Goal: Check status: Check status

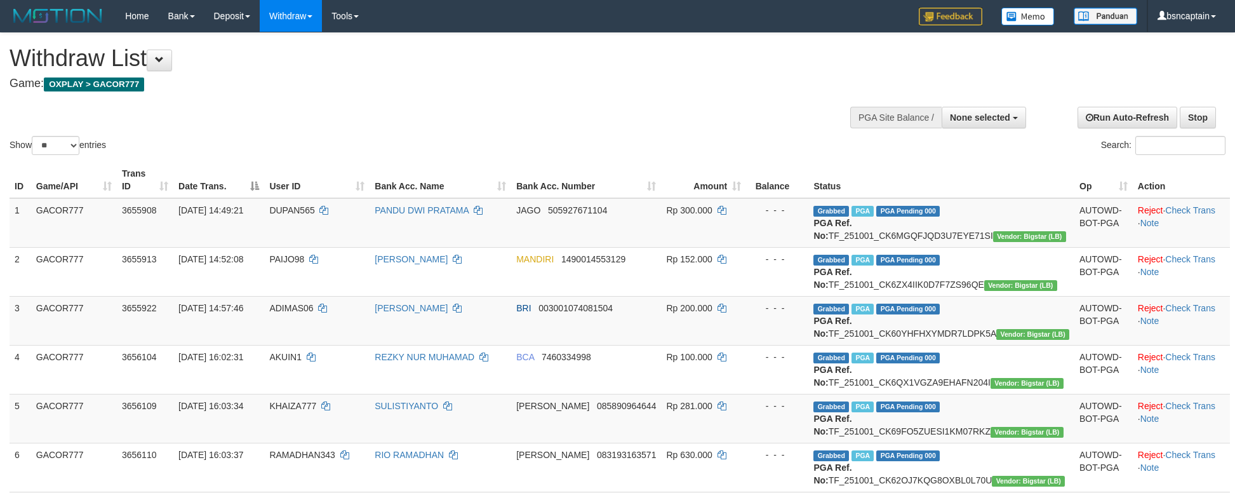
select select
select select "**"
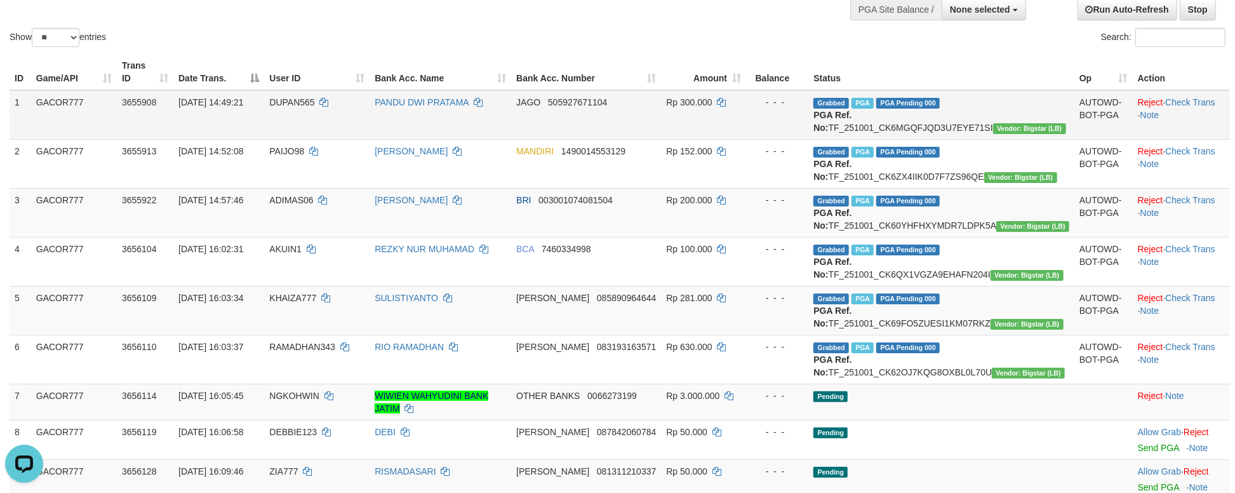
scroll to position [84, 0]
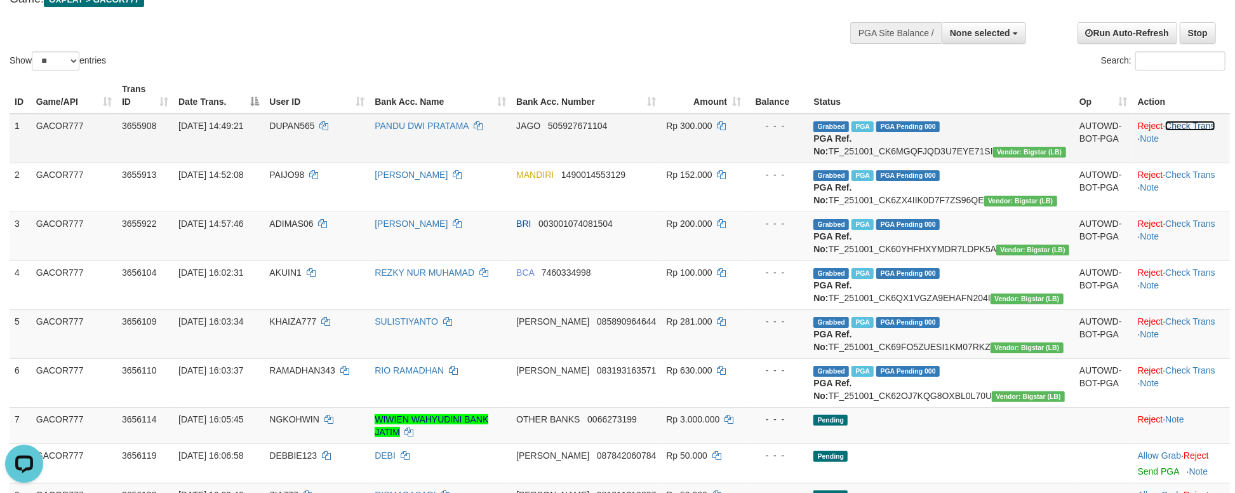
click at [1167, 121] on link "Check Trans" at bounding box center [1190, 126] width 50 height 10
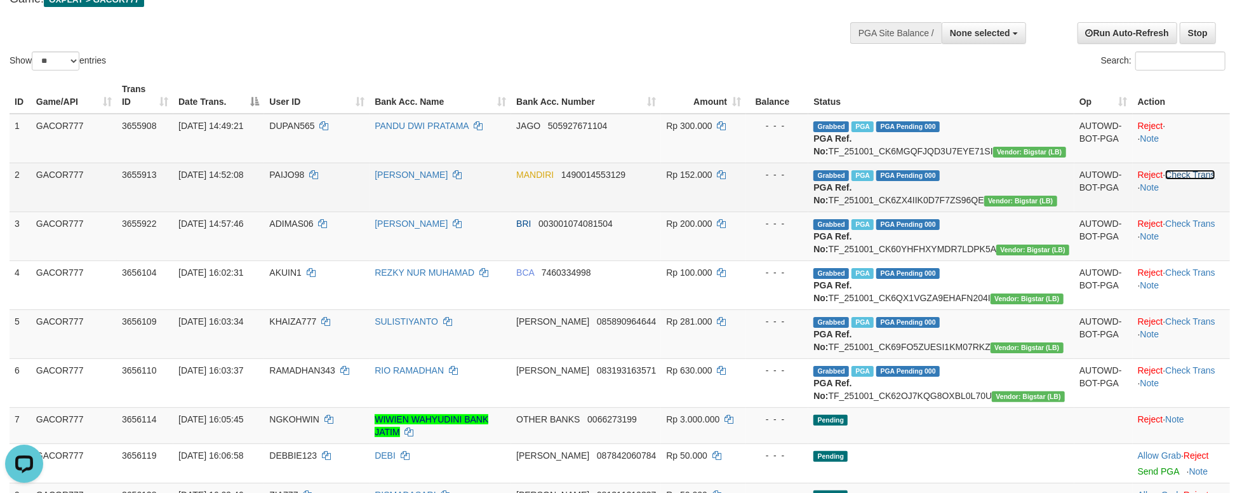
click at [1172, 174] on link "Check Trans" at bounding box center [1190, 175] width 50 height 10
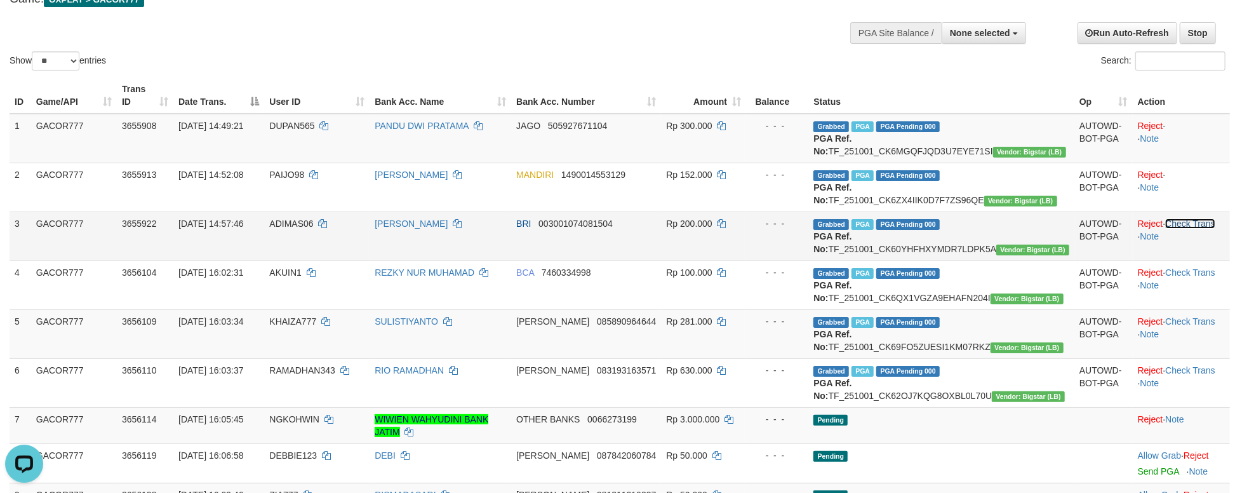
click at [1189, 229] on link "Check Trans" at bounding box center [1190, 223] width 50 height 10
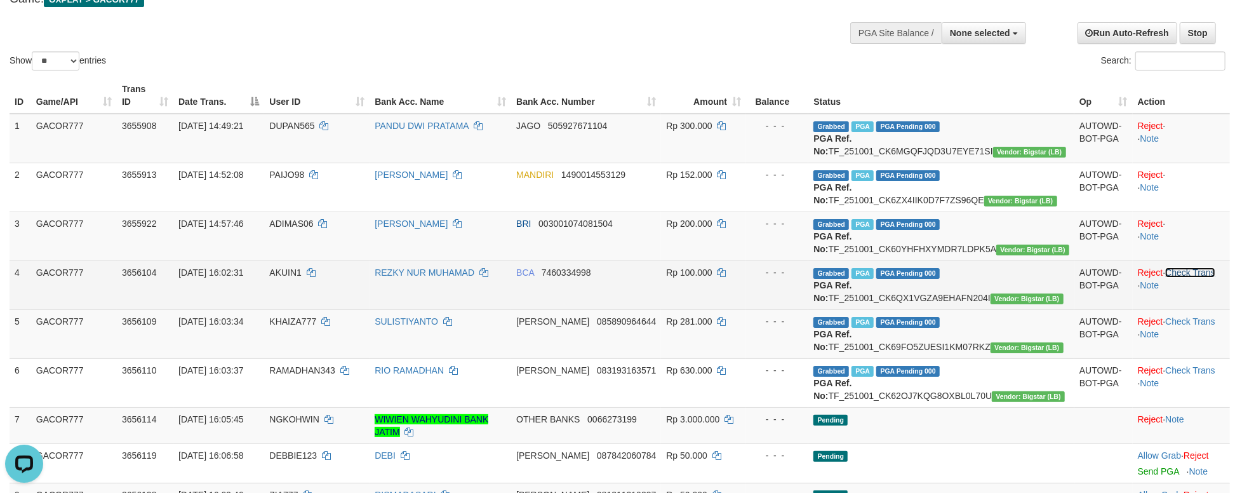
click at [1194, 277] on link "Check Trans" at bounding box center [1190, 272] width 50 height 10
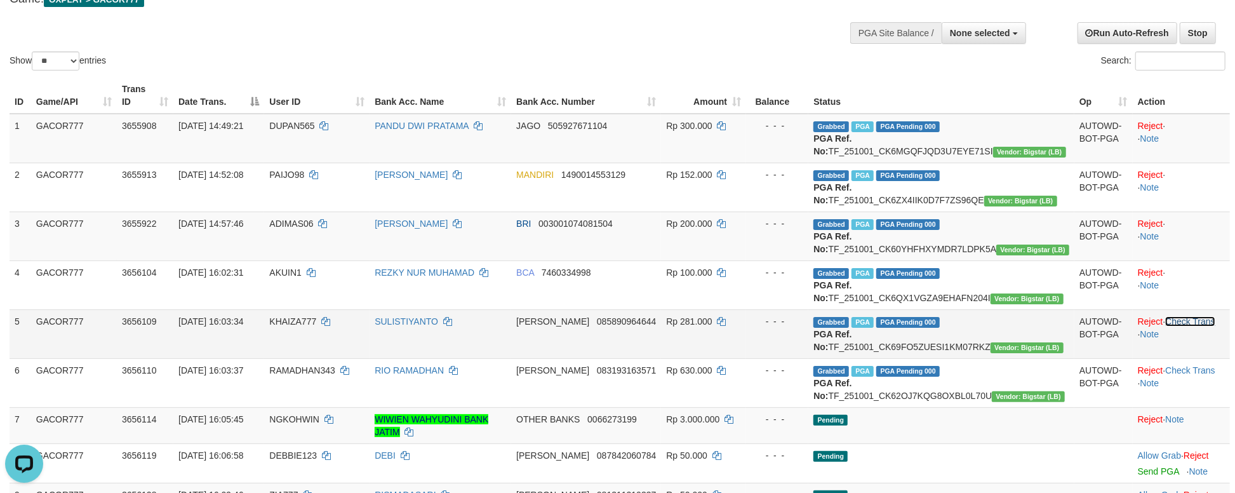
click at [1182, 326] on link "Check Trans" at bounding box center [1190, 321] width 50 height 10
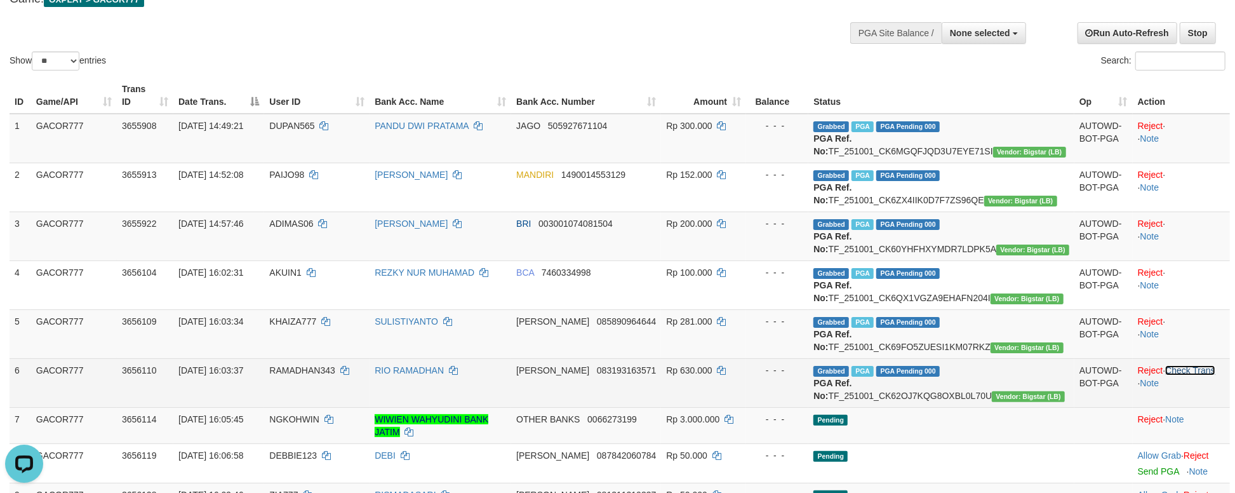
click at [1178, 375] on link "Check Trans" at bounding box center [1190, 370] width 50 height 10
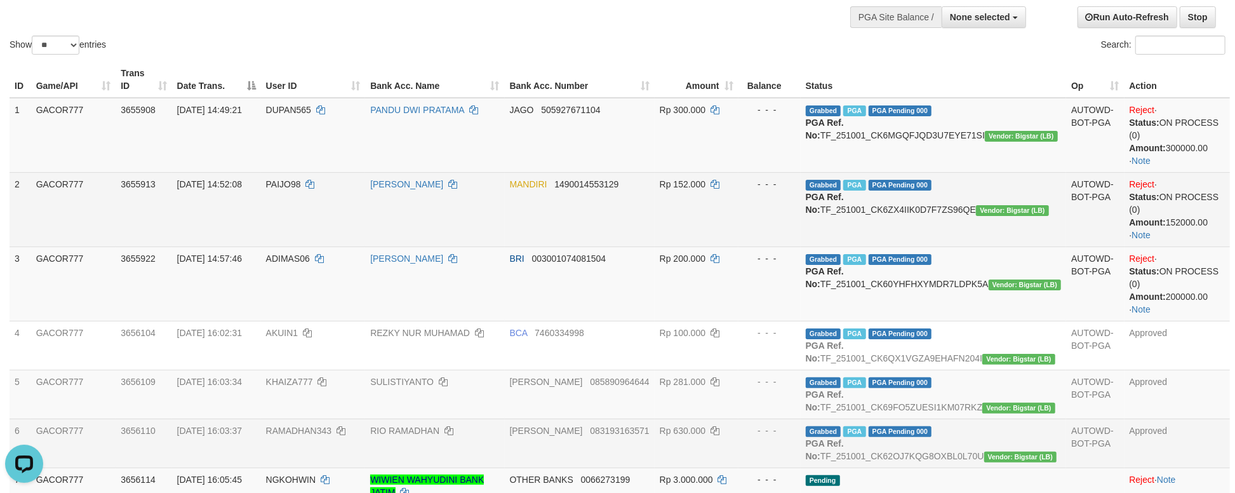
scroll to position [97, 0]
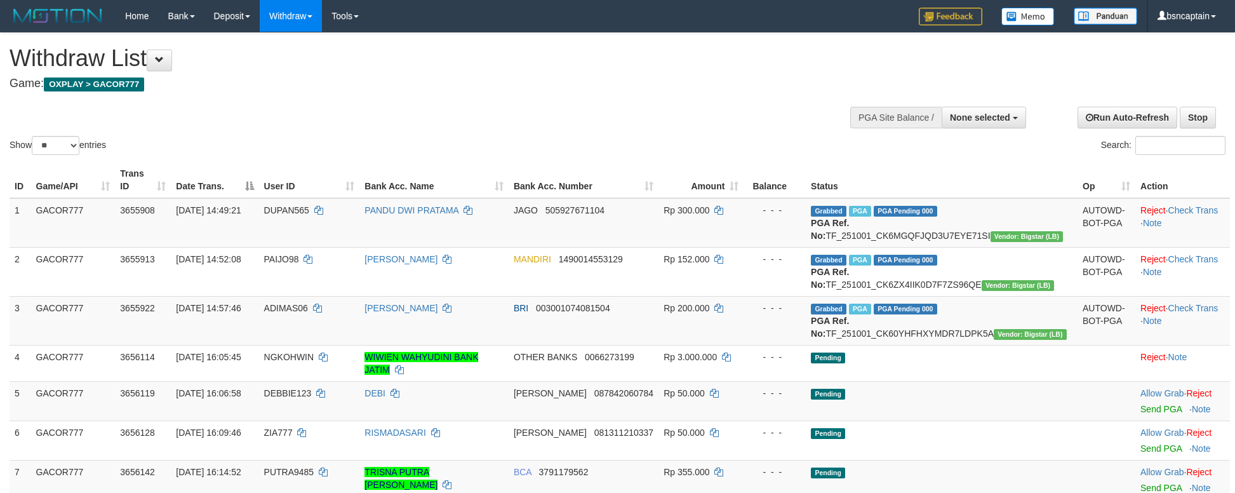
select select
select select "**"
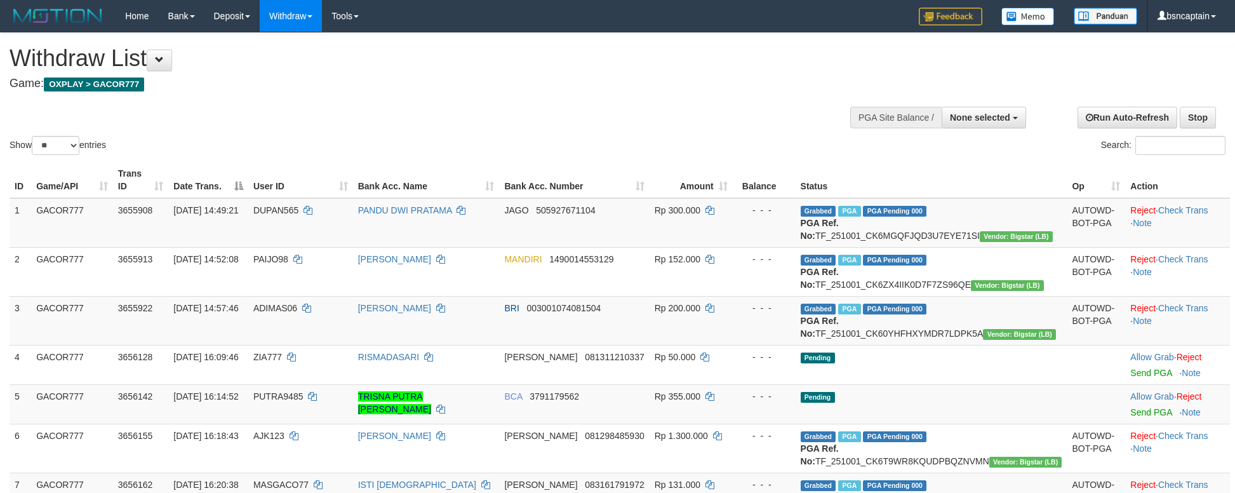
select select
select select "**"
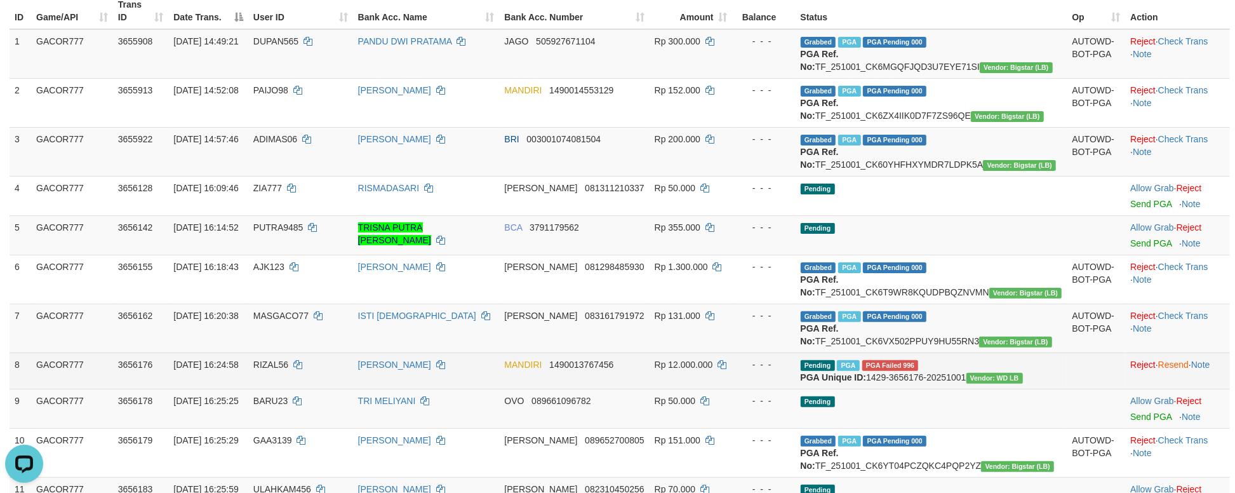
click at [919, 371] on span "PGA Failed 996" at bounding box center [890, 365] width 57 height 11
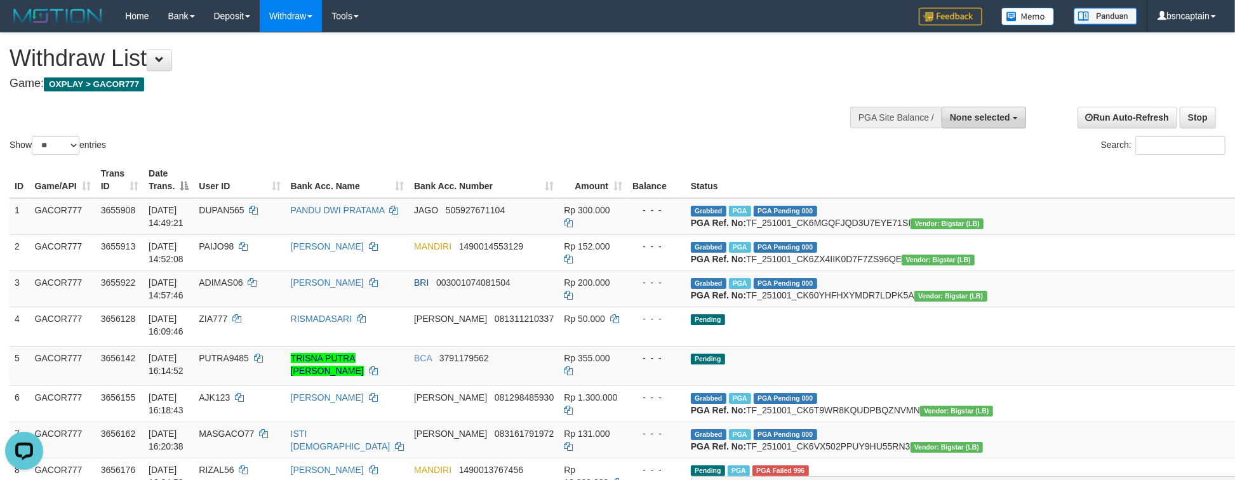
click at [996, 119] on span "None selected" at bounding box center [980, 117] width 60 height 10
click at [958, 186] on label "[OXPLAY] GACOR777" at bounding box center [961, 181] width 128 height 17
select select "****"
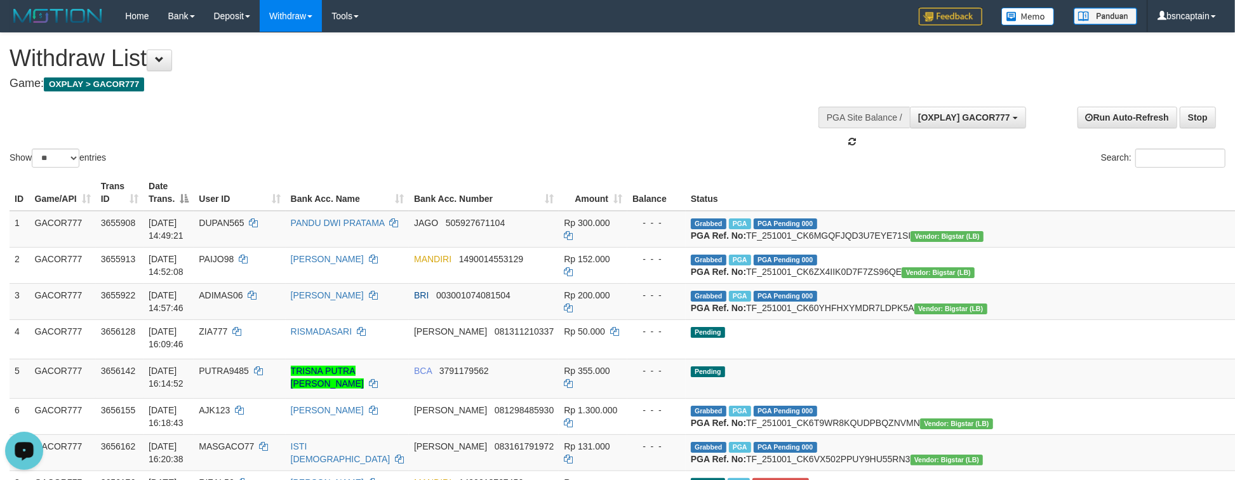
click at [13, 450] on div "Open LiveChat chat widget" at bounding box center [24, 450] width 22 height 22
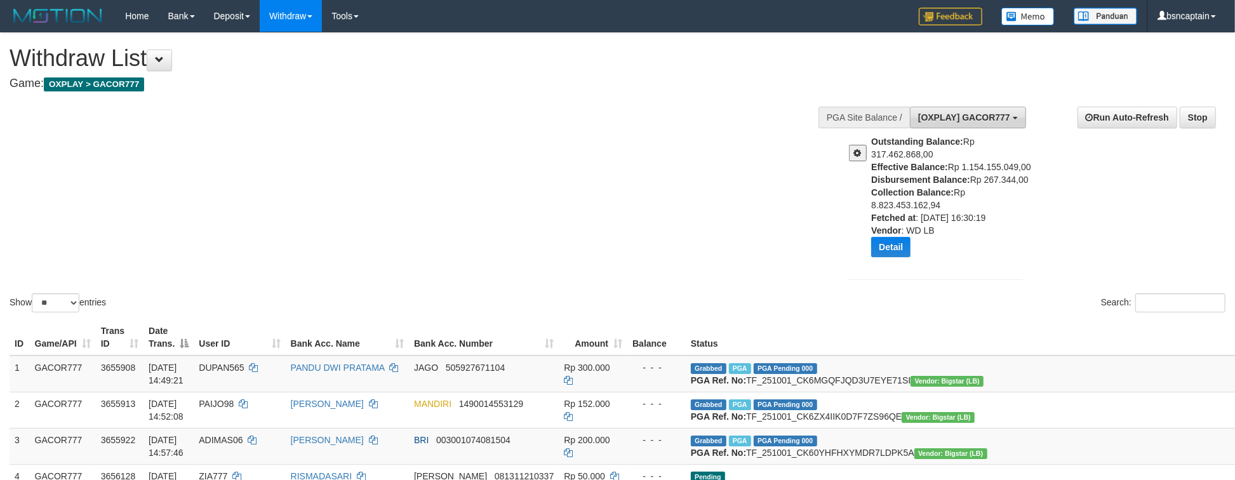
click at [992, 110] on button "[OXPLAY] GACOR777" at bounding box center [968, 118] width 116 height 22
drag, startPoint x: 1048, startPoint y: 155, endPoint x: 1036, endPoint y: 156, distance: 11.5
click at [1048, 156] on div "**********" at bounding box center [1032, 195] width 405 height 196
click at [862, 159] on button at bounding box center [858, 153] width 18 height 17
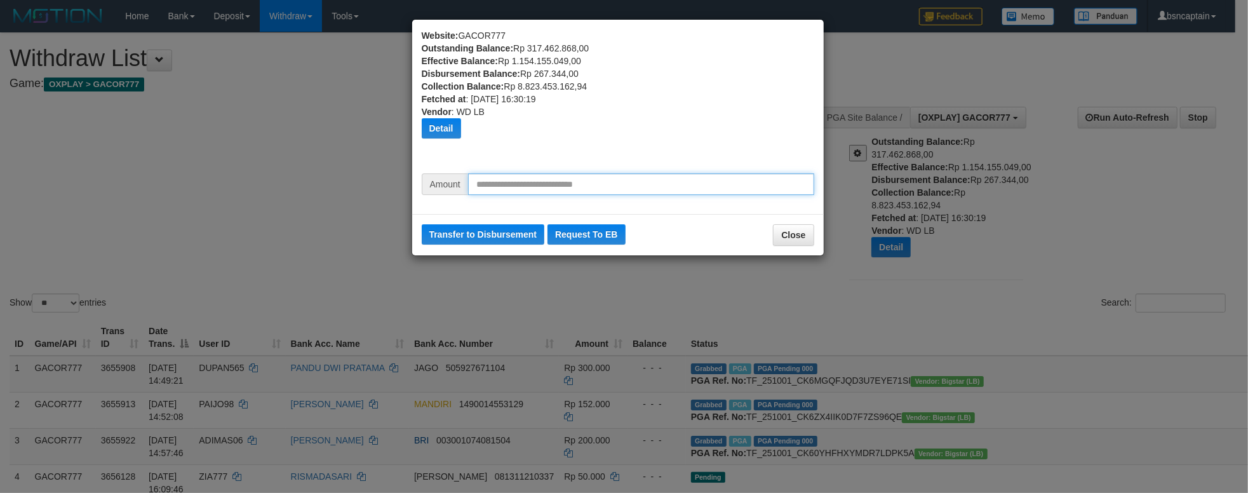
click at [571, 193] on input "text" at bounding box center [641, 184] width 346 height 22
click at [524, 236] on button "Transfer to Disbursement" at bounding box center [483, 234] width 123 height 20
click at [549, 186] on input "*********" at bounding box center [641, 184] width 346 height 22
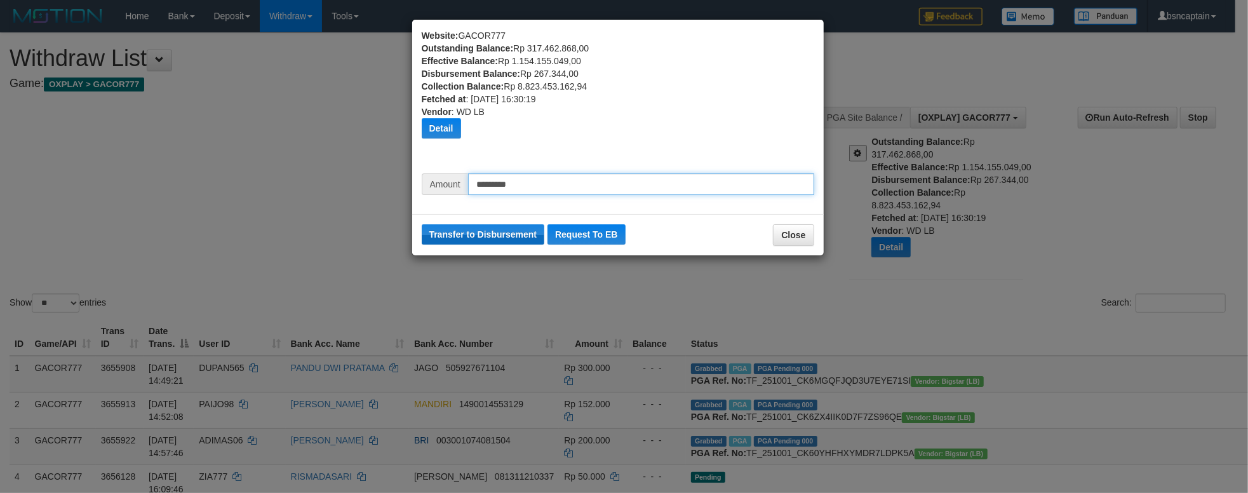
type input "*********"
drag, startPoint x: 490, startPoint y: 232, endPoint x: 688, endPoint y: 89, distance: 244.2
click at [491, 232] on button "Transfer to Disbursement" at bounding box center [483, 234] width 123 height 20
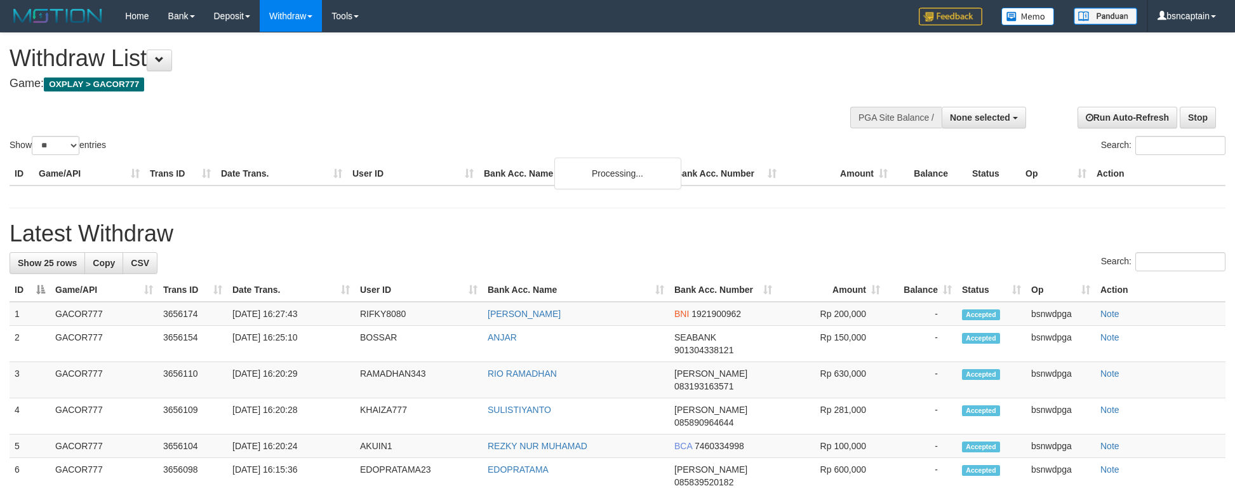
select select
select select "**"
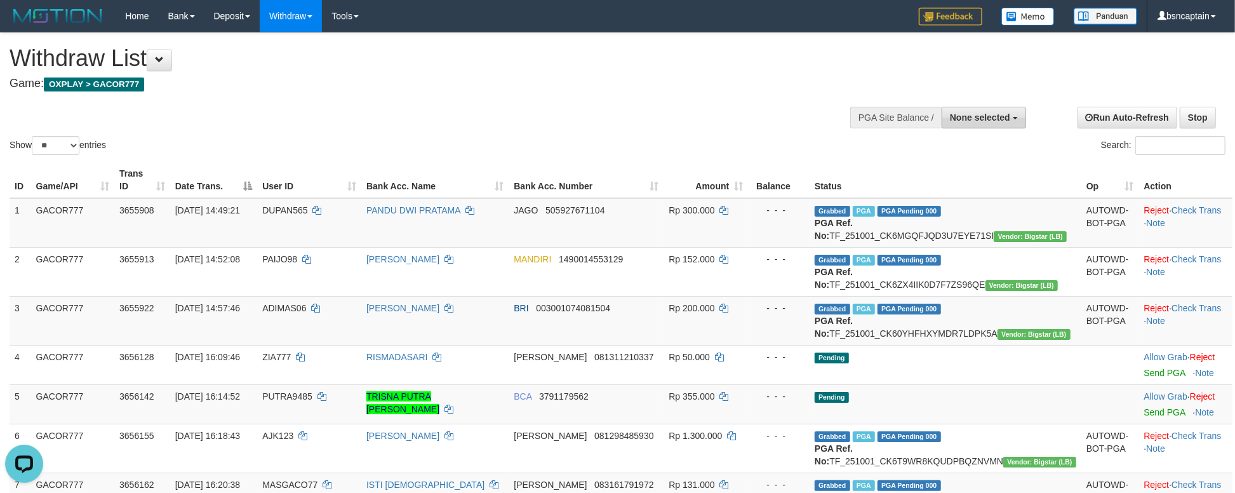
click at [970, 117] on span "None selected" at bounding box center [980, 117] width 60 height 10
click at [950, 176] on label "[OXPLAY] GACOR777" at bounding box center [961, 181] width 128 height 17
select select "****"
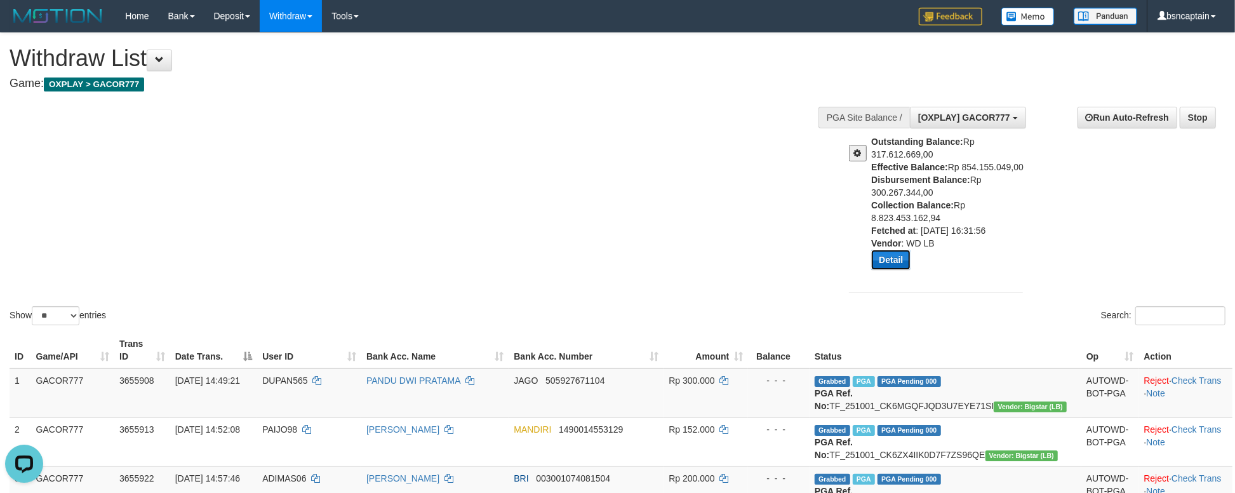
click at [885, 255] on button "Detail" at bounding box center [890, 260] width 39 height 20
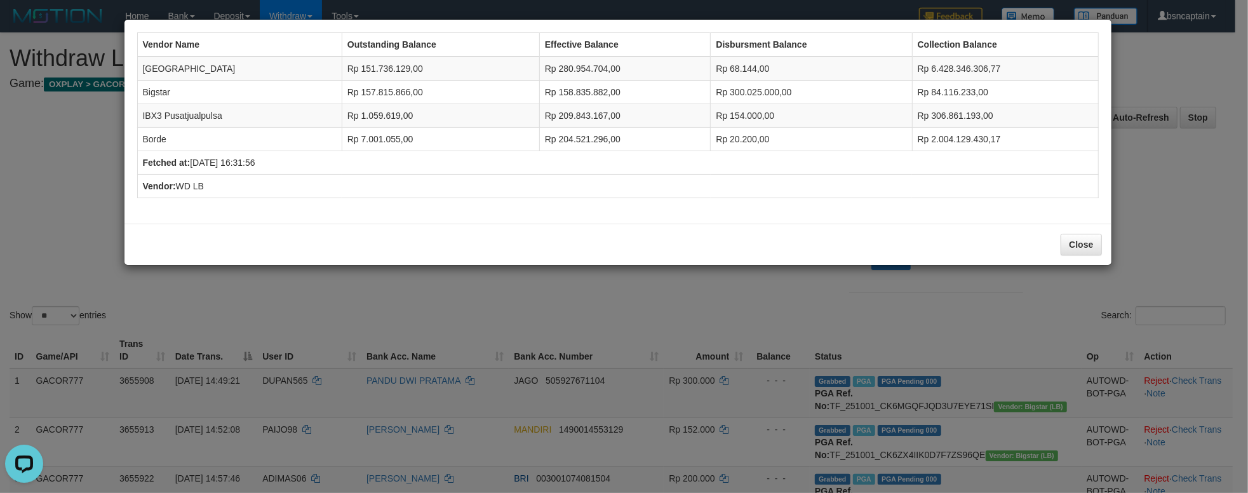
click at [653, 232] on div "Close" at bounding box center [617, 244] width 987 height 41
click at [610, 308] on div "Vendor Name Outstanding Balance Effective Balance Disbursment Balance Collectio…" at bounding box center [624, 246] width 1248 height 493
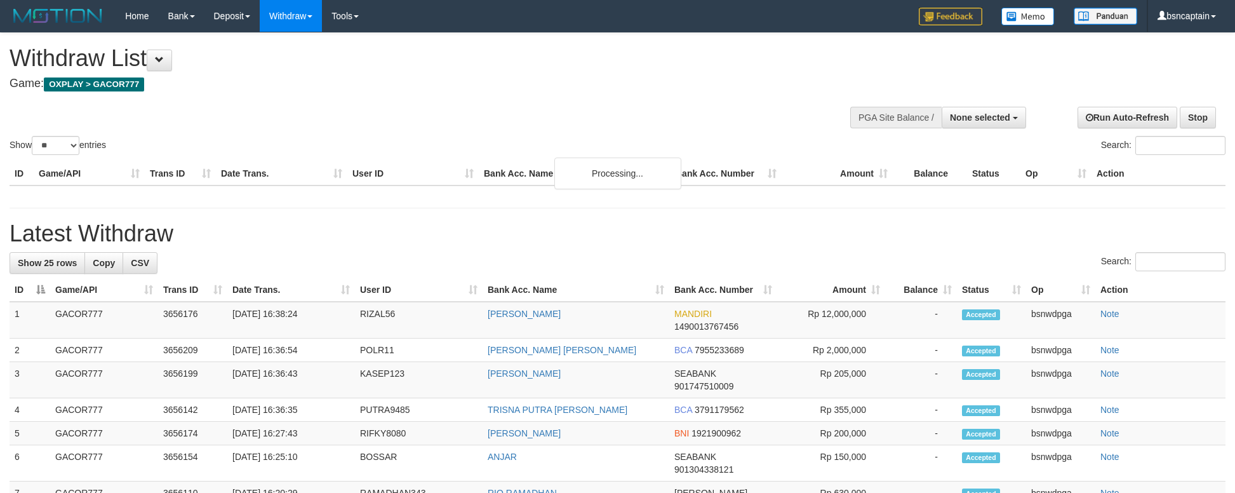
select select
select select "**"
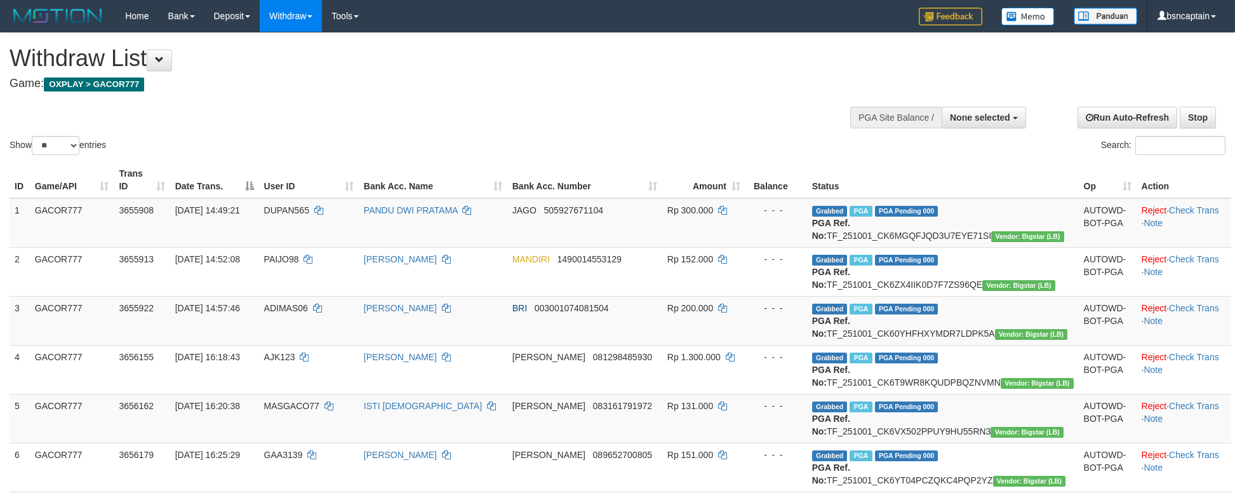
select select
select select "**"
select select
select select "**"
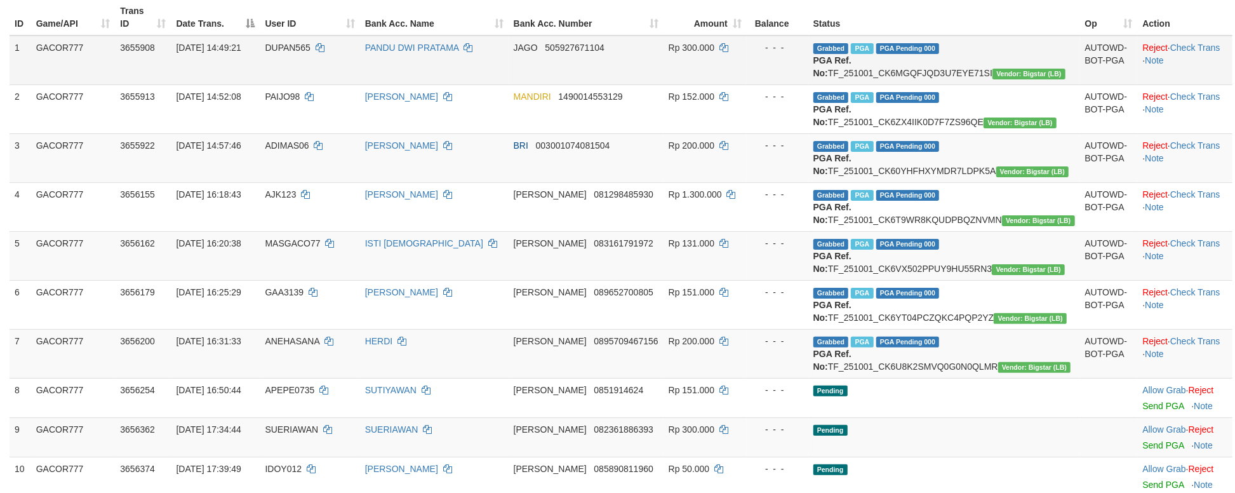
scroll to position [84, 0]
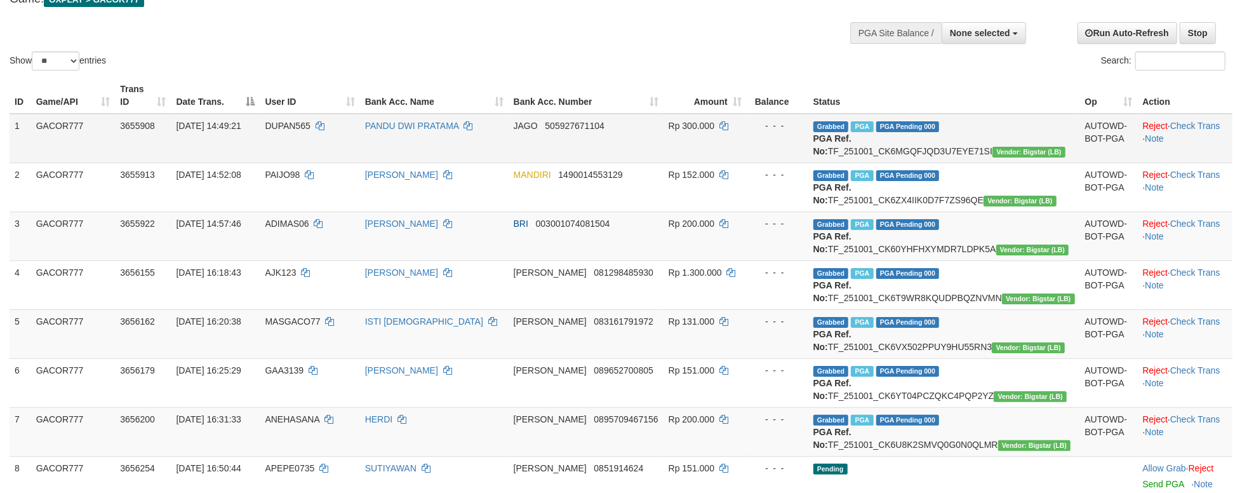
click at [1177, 119] on td "Reject · Check Trans · Note" at bounding box center [1184, 139] width 95 height 50
click at [1190, 121] on link "Check Trans" at bounding box center [1195, 126] width 50 height 10
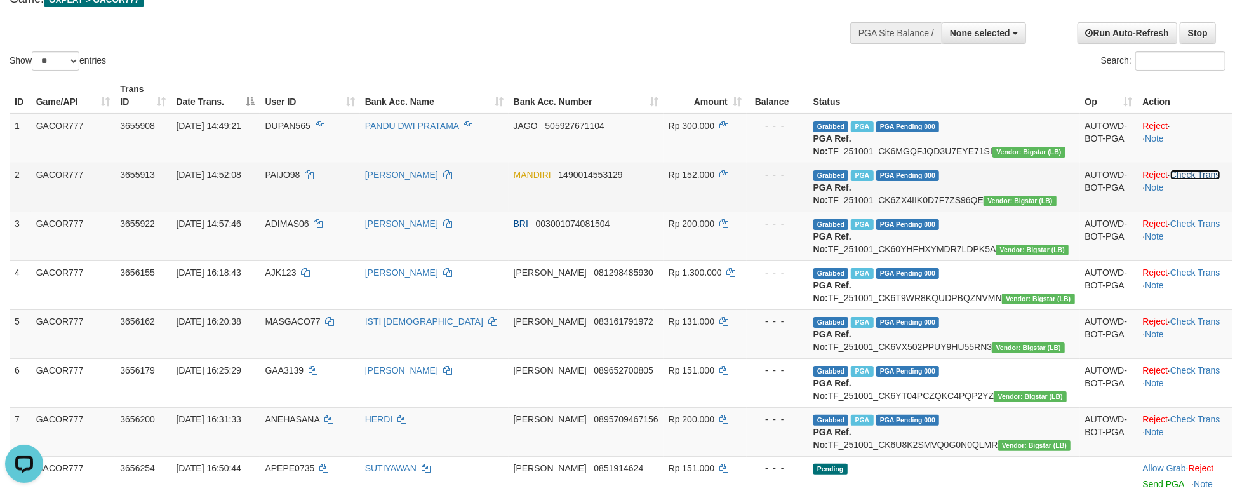
click at [1197, 171] on link "Check Trans" at bounding box center [1195, 175] width 50 height 10
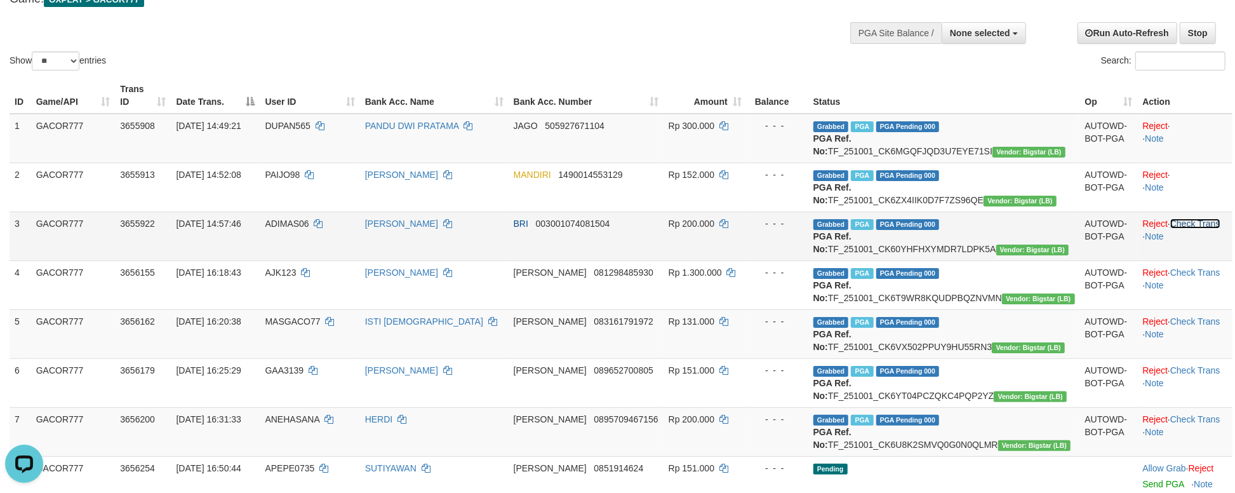
click at [1192, 229] on link "Check Trans" at bounding box center [1195, 223] width 50 height 10
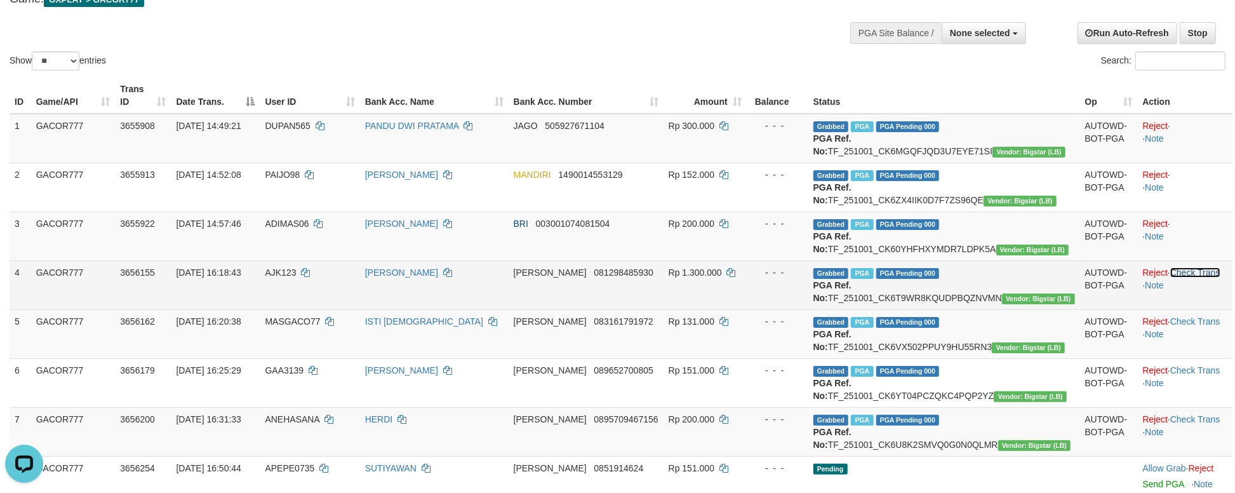
click at [1191, 277] on link "Check Trans" at bounding box center [1195, 272] width 50 height 10
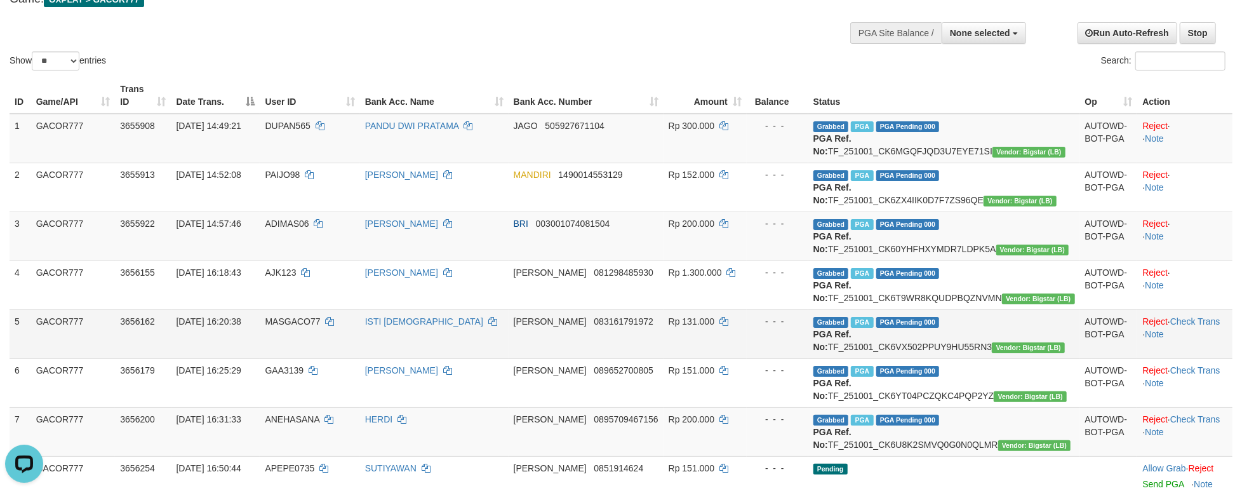
click at [1191, 351] on td "Reject · Check Trans · Note" at bounding box center [1184, 333] width 95 height 49
click at [1191, 326] on link "Check Trans" at bounding box center [1195, 321] width 50 height 10
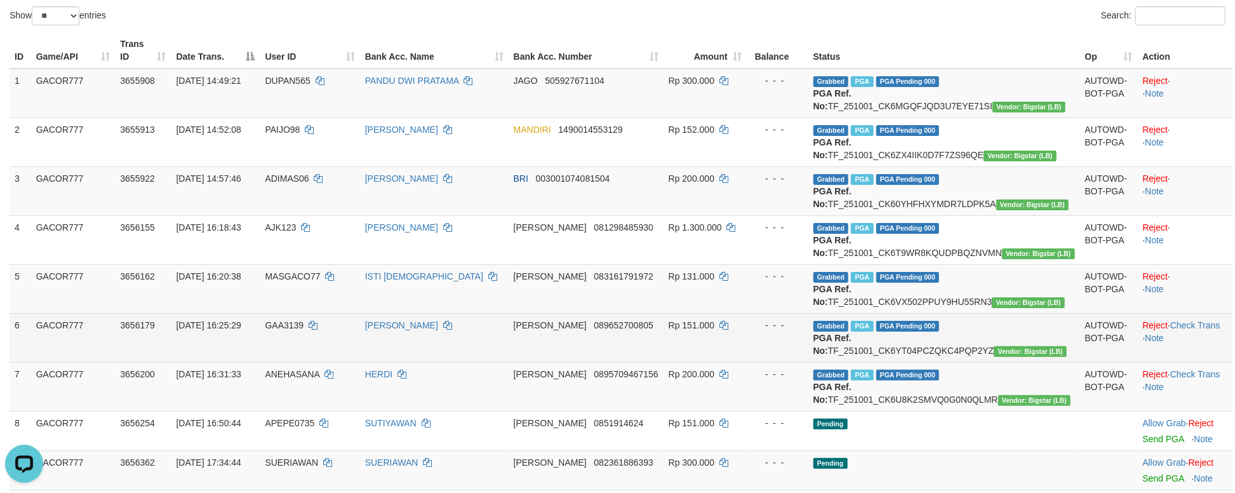
scroll to position [169, 0]
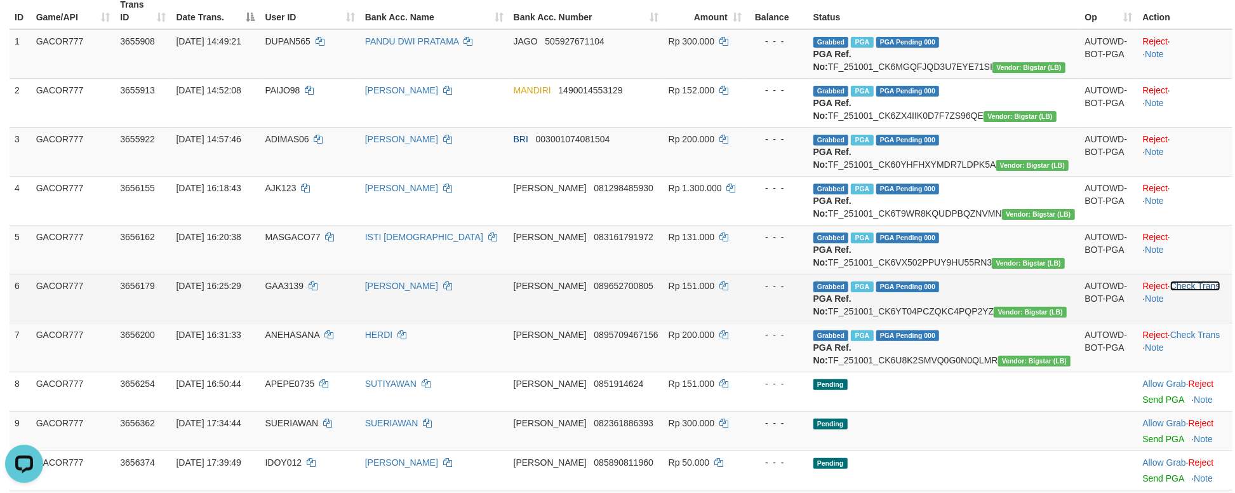
click at [1192, 291] on link "Check Trans" at bounding box center [1195, 286] width 50 height 10
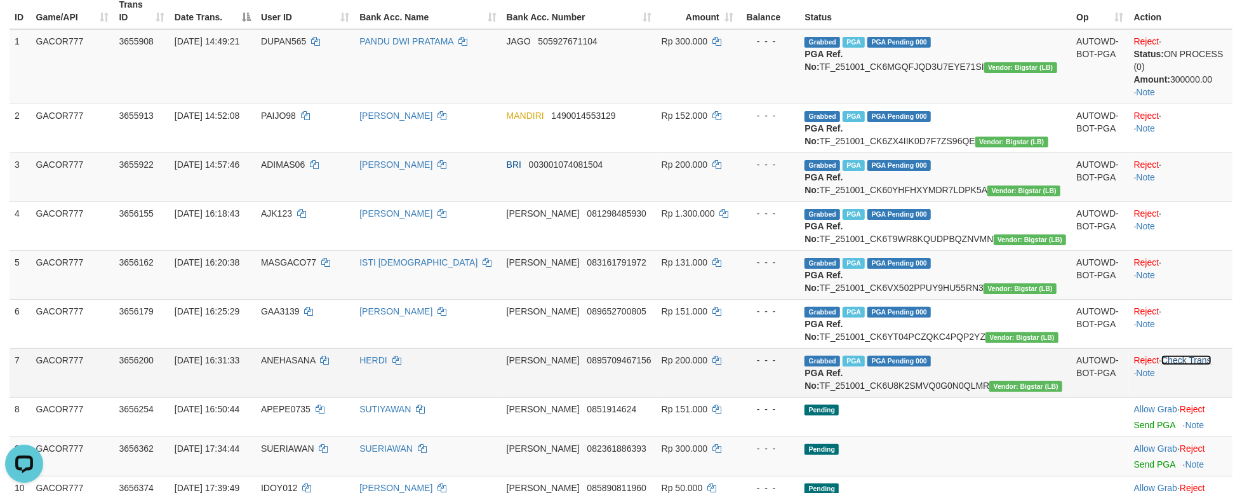
click at [1191, 397] on td "Reject · Check Trans · Note" at bounding box center [1180, 372] width 103 height 49
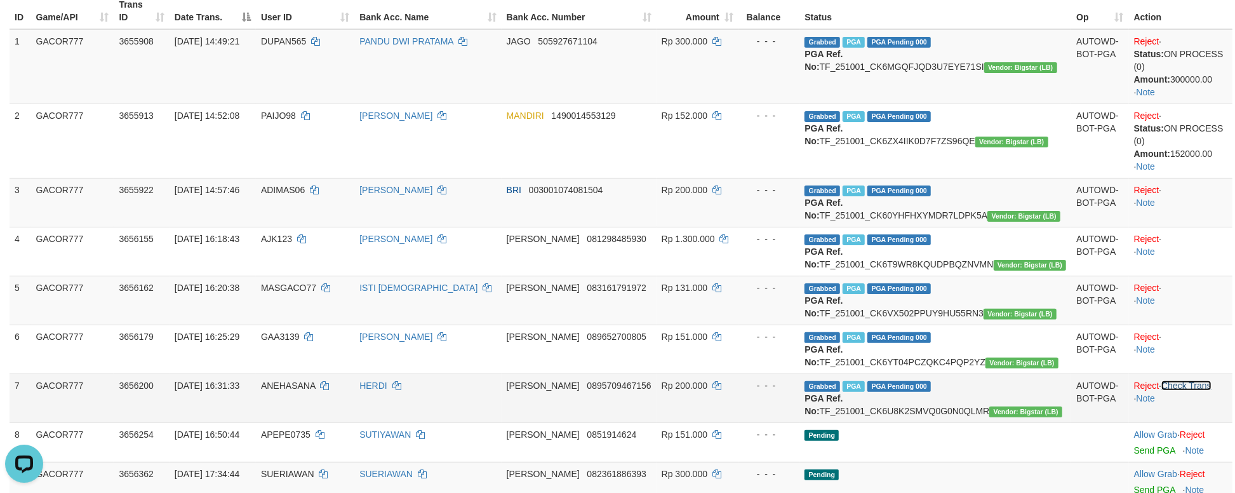
click at [1189, 390] on link "Check Trans" at bounding box center [1186, 385] width 50 height 10
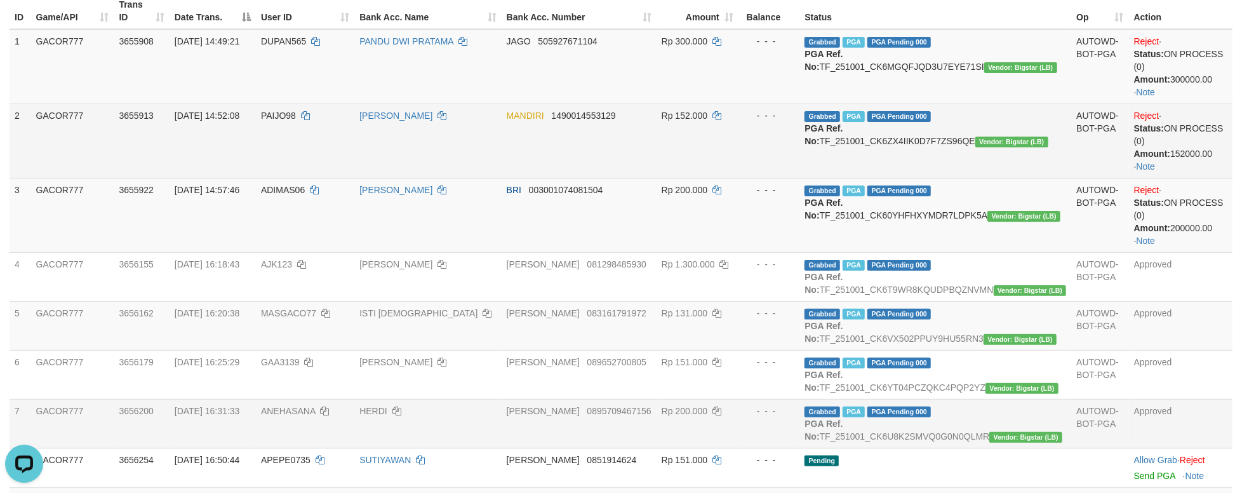
click at [354, 141] on td "PAIJO98" at bounding box center [305, 140] width 98 height 74
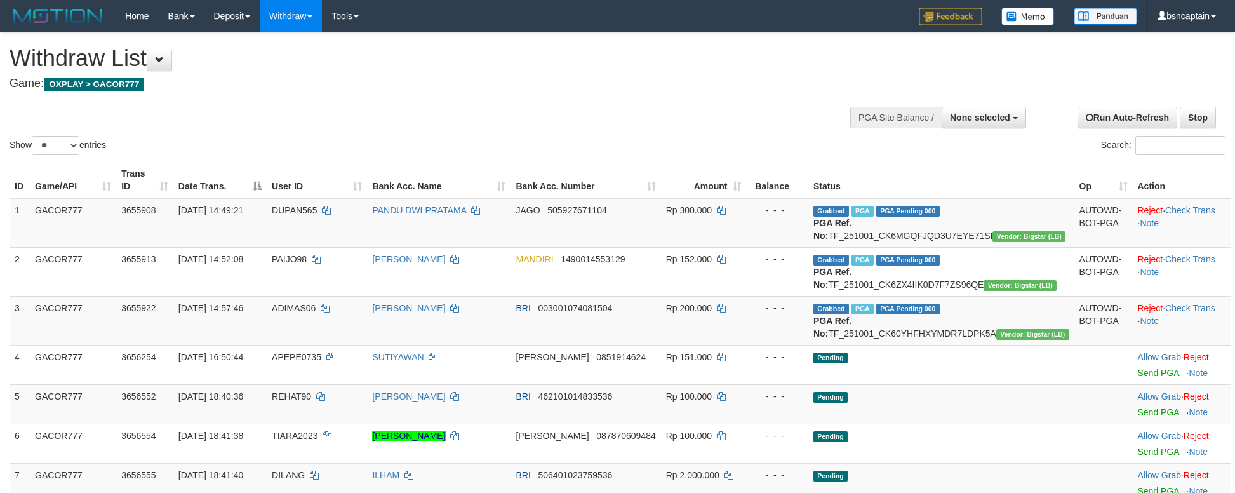
select select
select select "**"
click at [996, 212] on td "Grabbed PGA PGA Pending 000 PGA Ref. No: TF_251001_CK6MGQFJQD3U7EYE71SI Vendor:…" at bounding box center [941, 223] width 266 height 50
click at [996, 219] on td "Grabbed PGA PGA Pending 000 PGA Ref. No: TF_251001_CK6MGQFJQD3U7EYE71SI Vendor:…" at bounding box center [941, 223] width 266 height 50
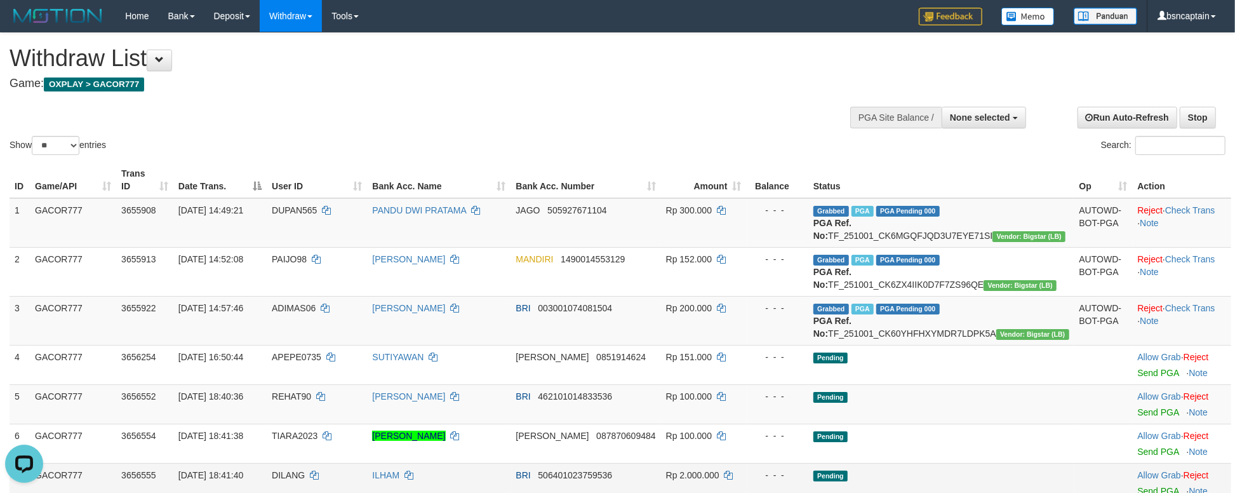
copy td "TF_251001_CK6MGQFJQD3U7EYE71SI"
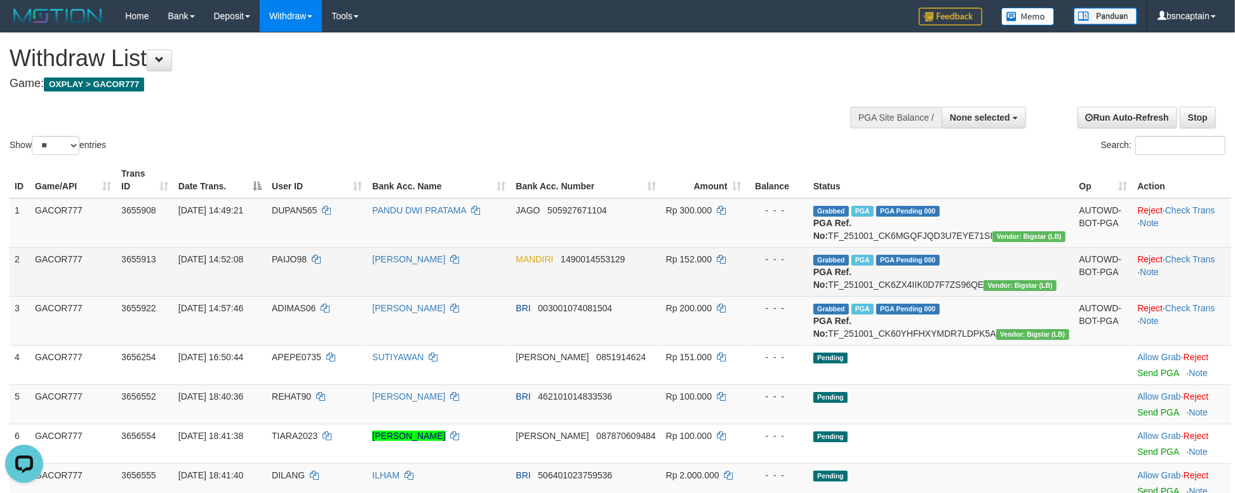
click at [912, 286] on td "Grabbed PGA PGA Pending 000 PGA Ref. No: TF_251001_CK6ZX4IIK0D7F7ZS96QE Vendor:…" at bounding box center [941, 271] width 266 height 49
copy td "TF_251001_CK6ZX4IIK0D7F7ZS96QE"
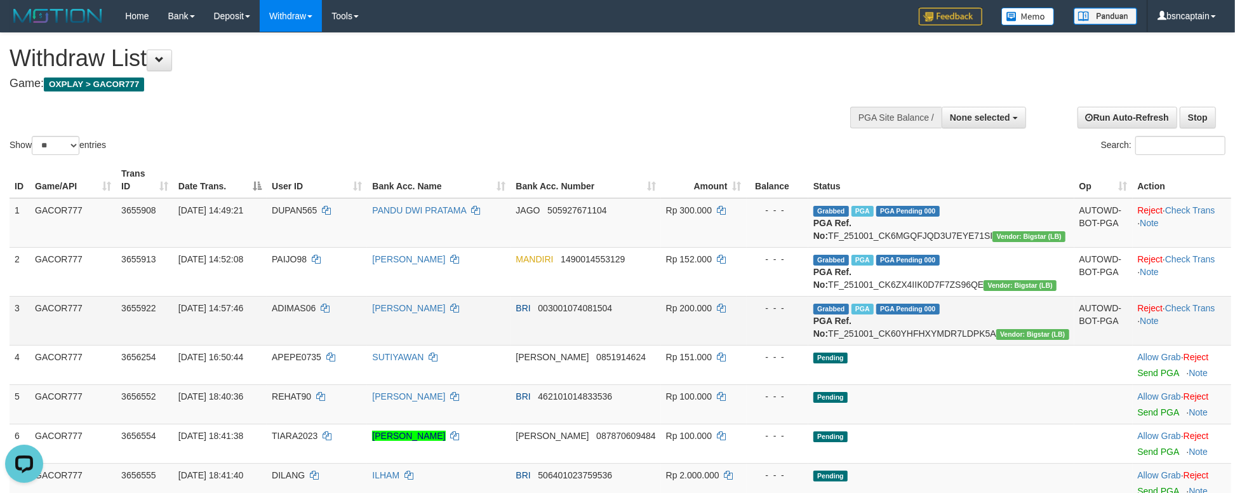
click at [980, 344] on td "Grabbed PGA PGA Pending 000 PGA Ref. No: TF_251001_CK60YHFHXYMDR7LDPK5A Vendor:…" at bounding box center [941, 320] width 266 height 49
copy td "TF_251001_CK60YHFHXYMDR7LDPK5A"
click at [902, 226] on td "Grabbed PGA PGA Pending 000 PGA Ref. No: TF_251001_CK6MGQFJQD3U7EYE71SI Vendor:…" at bounding box center [941, 223] width 266 height 50
click at [904, 222] on td "Grabbed PGA PGA Pending 000 PGA Ref. No: TF_251001_CK6MGQFJQD3U7EYE71SI Vendor:…" at bounding box center [941, 223] width 266 height 50
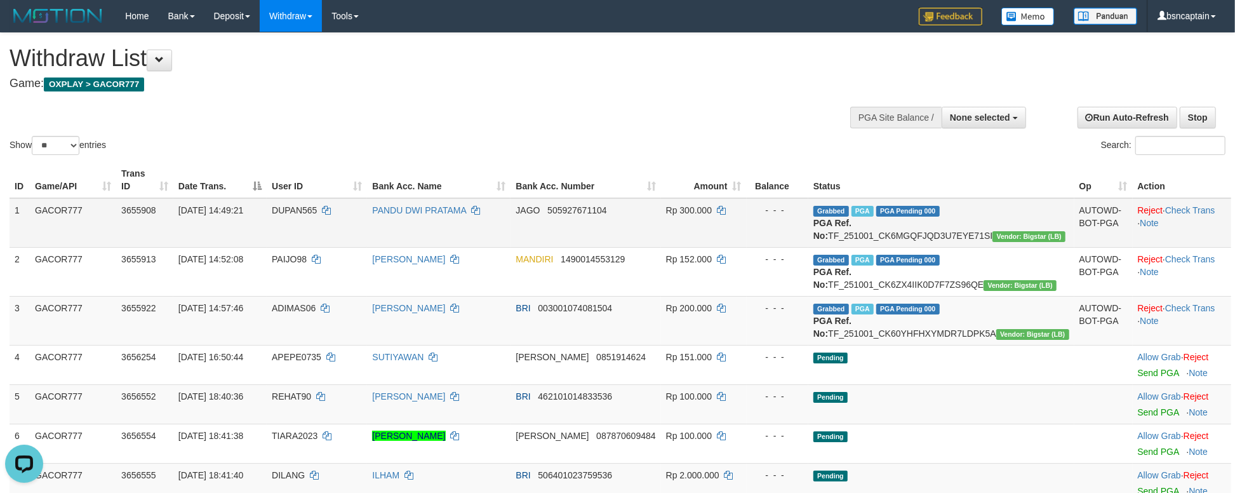
click at [904, 222] on td "Grabbed PGA PGA Pending 000 PGA Ref. No: TF_251001_CK6MGQFJQD3U7EYE71SI Vendor:…" at bounding box center [941, 223] width 266 height 50
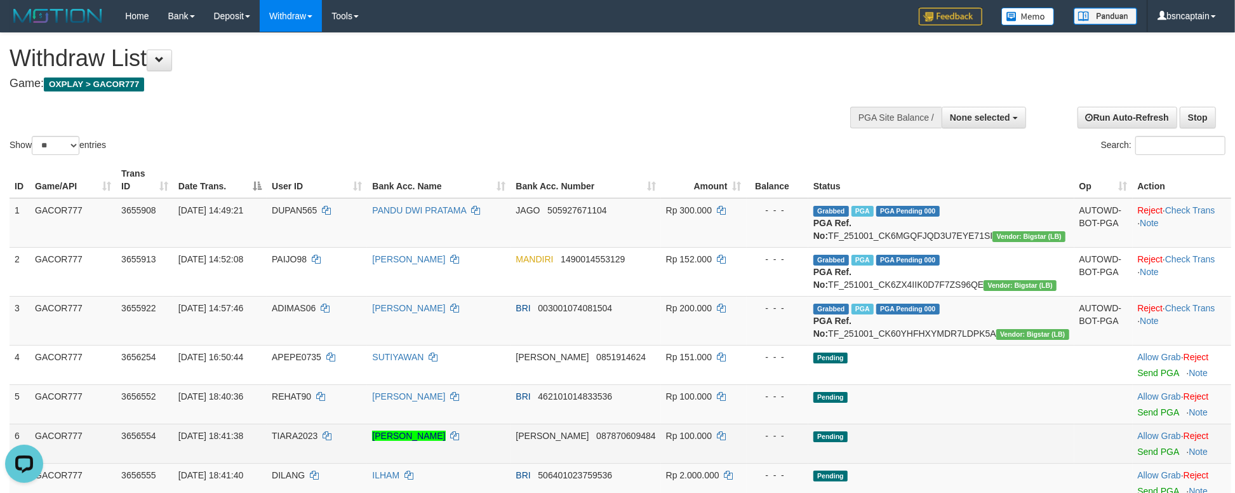
copy td "TF_251001_CK6MGQFJQD3U7EYE71SI"
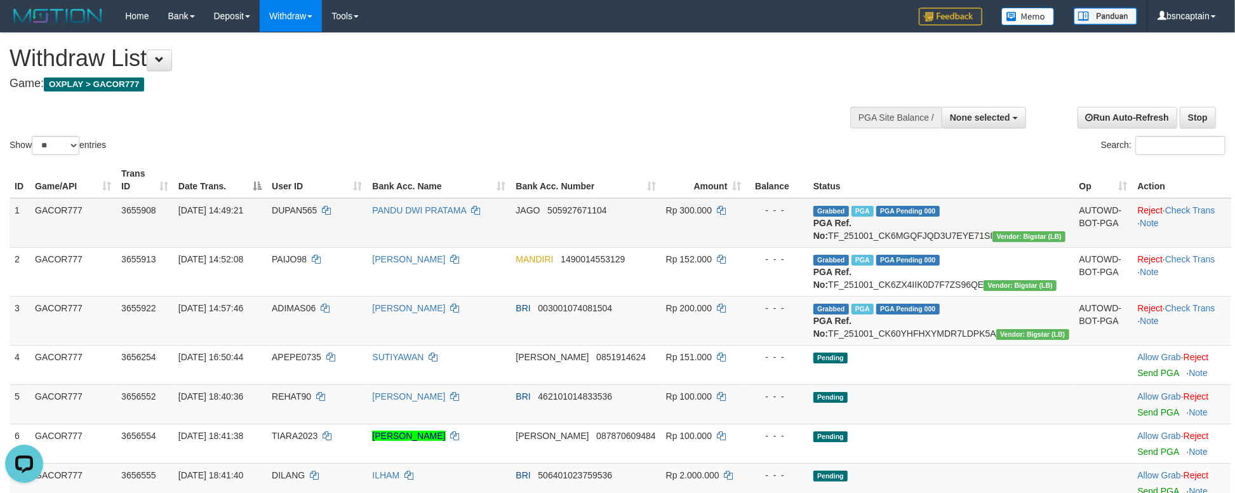
click at [910, 222] on td "Grabbed PGA PGA Pending 000 PGA Ref. No: TF_251001_CK6MGQFJQD3U7EYE71SI Vendor:…" at bounding box center [941, 223] width 266 height 50
drag, startPoint x: 910, startPoint y: 222, endPoint x: 919, endPoint y: 222, distance: 9.5
click at [919, 222] on td "Grabbed PGA PGA Pending 000 PGA Ref. No: TF_251001_CK6MGQFJQD3U7EYE71SI Vendor:…" at bounding box center [941, 223] width 266 height 50
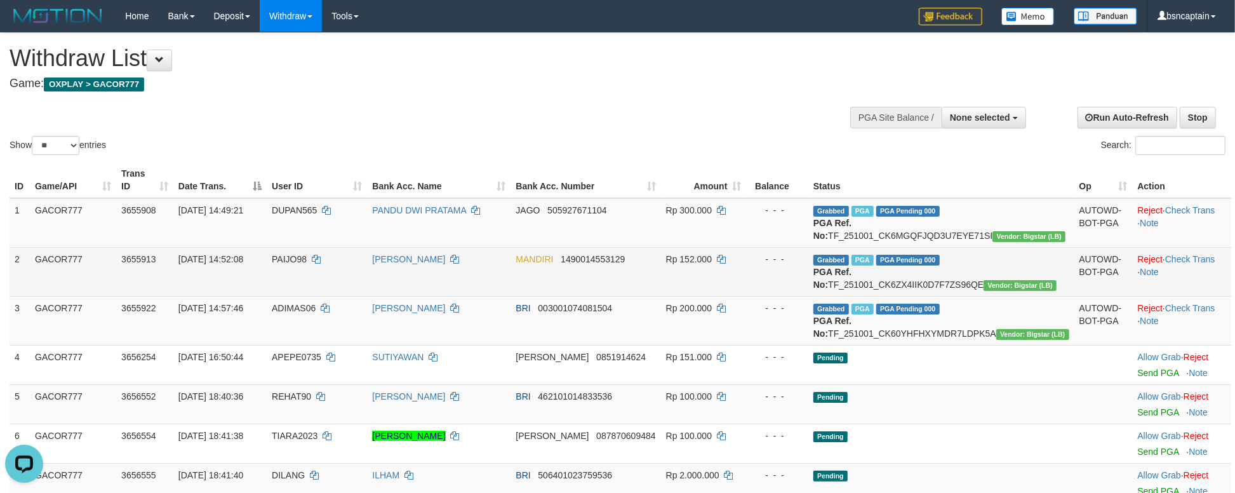
click at [978, 277] on td "Grabbed PGA PGA Pending 000 PGA Ref. No: TF_251001_CK6ZX4IIK0D7F7ZS96QE Vendor:…" at bounding box center [941, 271] width 266 height 49
click at [973, 281] on td "Grabbed PGA PGA Pending 000 PGA Ref. No: TF_251001_CK6ZX4IIK0D7F7ZS96QE Vendor:…" at bounding box center [941, 271] width 266 height 49
copy td "TF_251001_CK6ZX4IIK0D7F7ZS96QE"
drag, startPoint x: 973, startPoint y: 281, endPoint x: 993, endPoint y: 282, distance: 20.4
click at [993, 282] on td "Grabbed PGA PGA Pending 000 PGA Ref. No: TF_251001_CK6ZX4IIK0D7F7ZS96QE Vendor:…" at bounding box center [941, 271] width 266 height 49
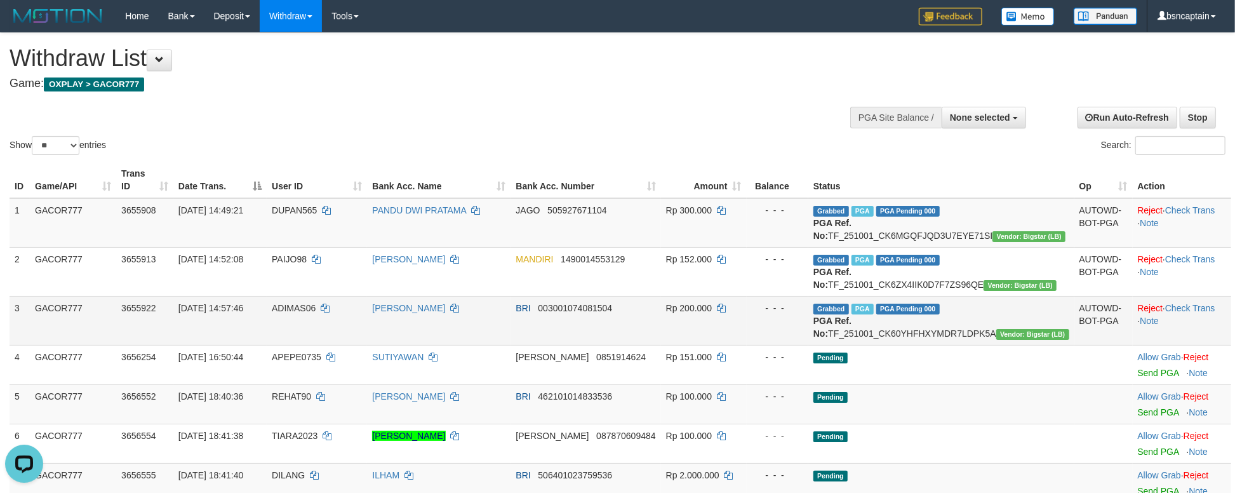
click at [916, 345] on td "Grabbed PGA PGA Pending 000 PGA Ref. No: TF_251001_CK60YHFHXYMDR7LDPK5A Vendor:…" at bounding box center [941, 320] width 266 height 49
copy td "TF_251001_CK60YHFHXYMDR7LDPK5A"
drag, startPoint x: 916, startPoint y: 346, endPoint x: 943, endPoint y: 348, distance: 27.4
click at [943, 345] on td "Grabbed PGA PGA Pending 000 PGA Ref. No: TF_251001_CK60YHFHXYMDR7LDPK5A Vendor:…" at bounding box center [941, 320] width 266 height 49
click at [570, 90] on h4 "Game: OXPLAY > GACOR777" at bounding box center [410, 83] width 801 height 13
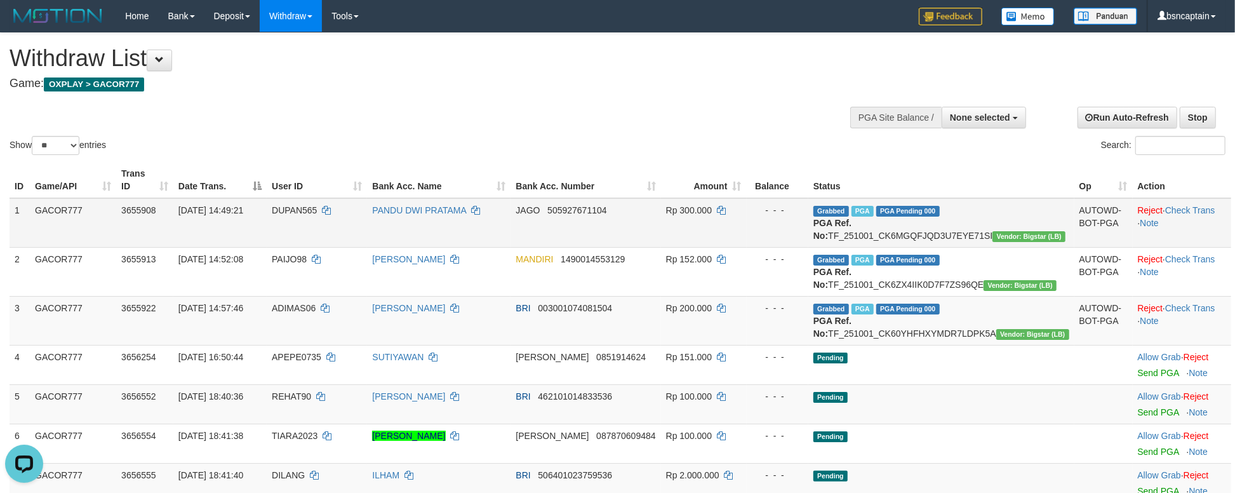
click at [303, 224] on td "DUPAN565" at bounding box center [317, 223] width 100 height 50
drag, startPoint x: 303, startPoint y: 224, endPoint x: 330, endPoint y: 230, distance: 28.0
click at [321, 224] on td "DUPAN565" at bounding box center [317, 223] width 100 height 50
copy span "DUPAN565"
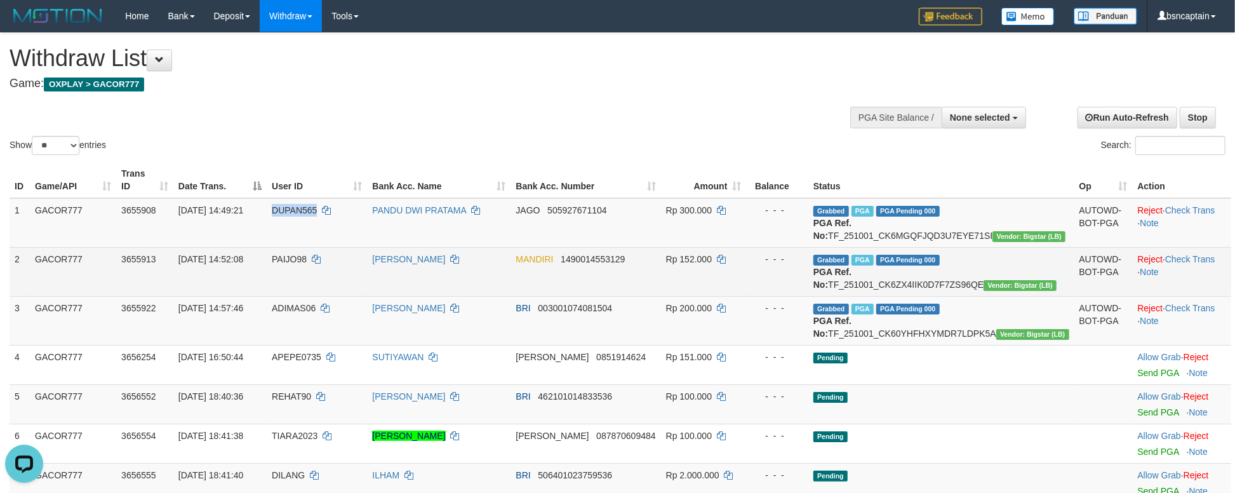
click at [320, 290] on td "PAIJO98" at bounding box center [317, 271] width 100 height 49
copy td "PAIJO98"
drag, startPoint x: 320, startPoint y: 290, endPoint x: 340, endPoint y: 290, distance: 20.3
click at [340, 290] on td "PAIJO98" at bounding box center [317, 271] width 100 height 49
click at [302, 286] on td "PAIJO98" at bounding box center [317, 271] width 100 height 49
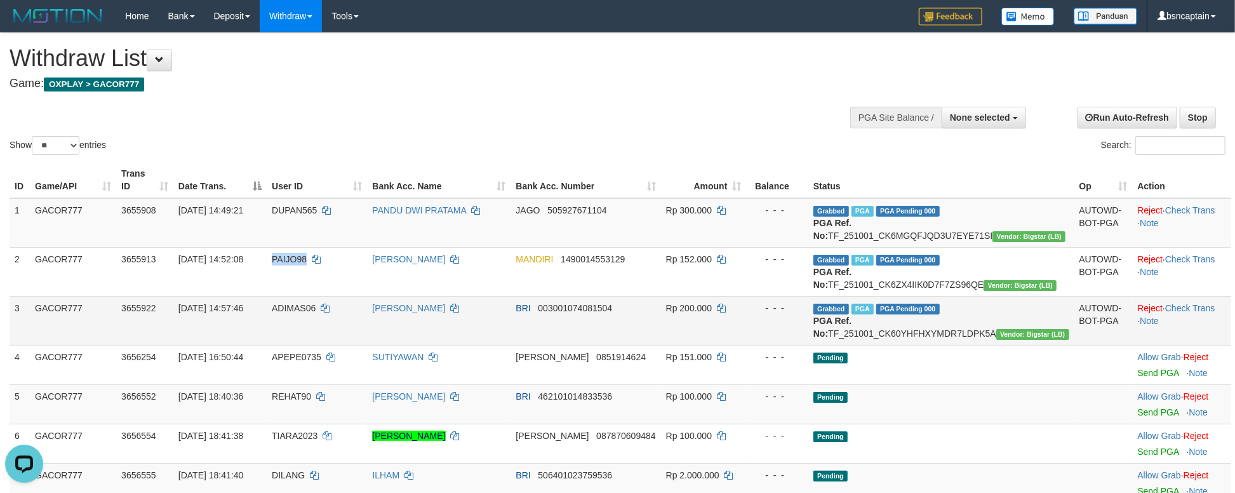
drag, startPoint x: 302, startPoint y: 286, endPoint x: 379, endPoint y: 349, distance: 99.7
click at [319, 283] on td "PAIJO98" at bounding box center [317, 271] width 100 height 49
click at [304, 342] on td "ADIMAS06" at bounding box center [317, 320] width 100 height 49
copy span "ADIMAS06"
drag, startPoint x: 304, startPoint y: 342, endPoint x: 320, endPoint y: 342, distance: 16.5
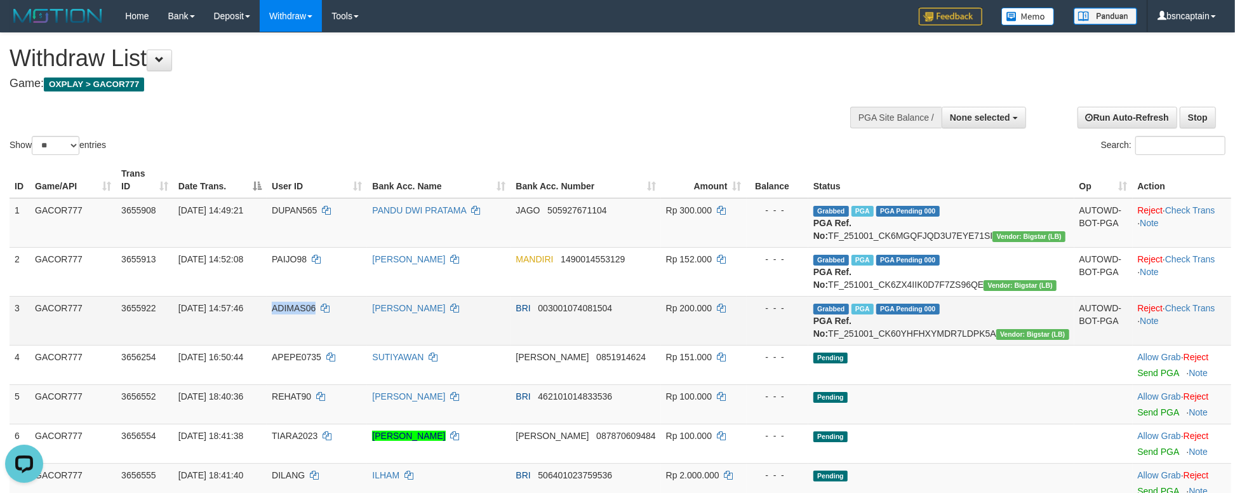
click at [320, 342] on td "ADIMAS06" at bounding box center [317, 320] width 100 height 49
click at [422, 136] on div "Show ** ** ** *** entries" at bounding box center [309, 147] width 599 height 22
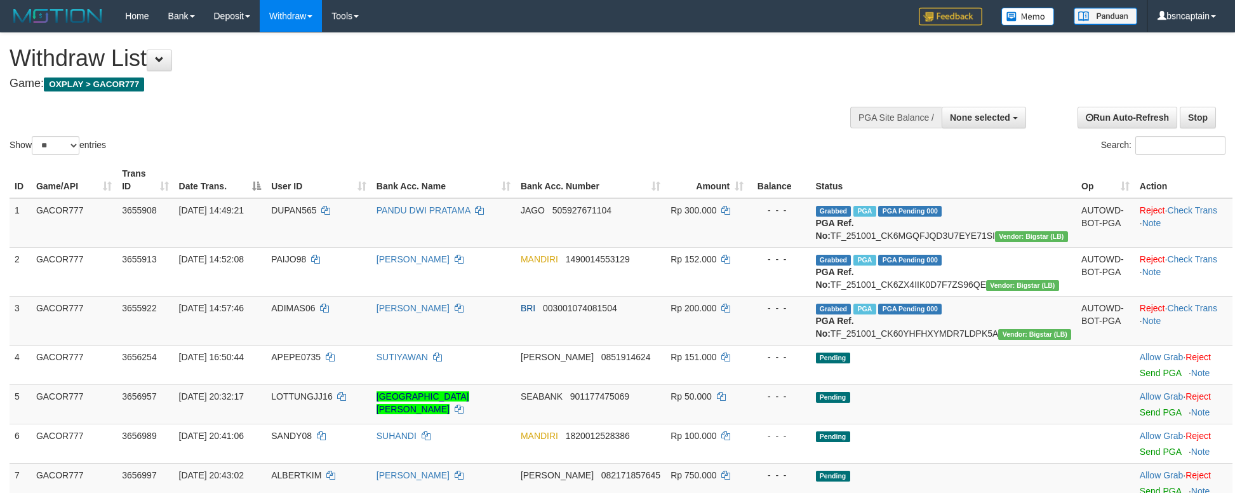
select select
select select "**"
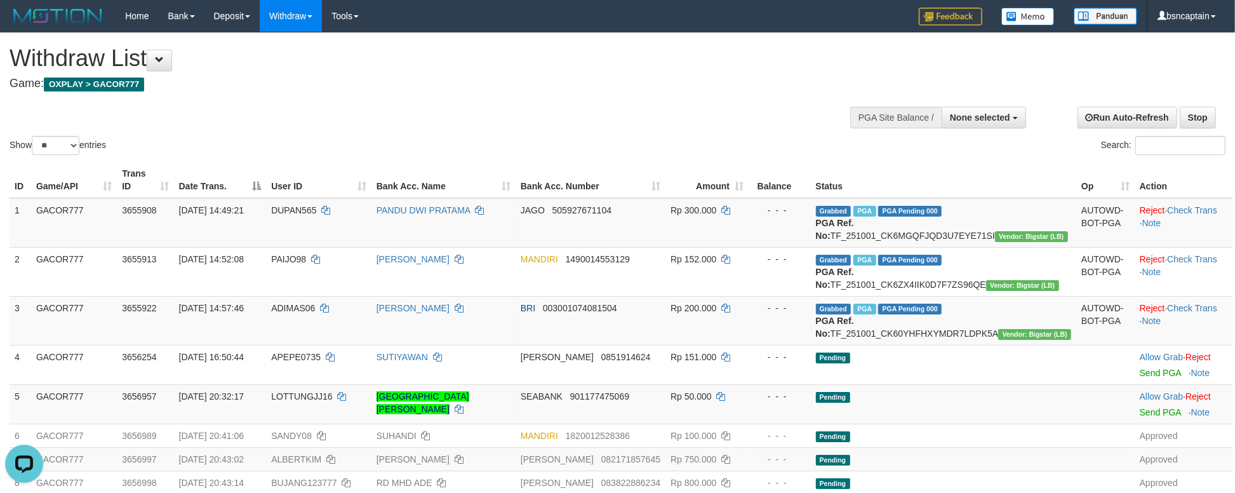
drag, startPoint x: 536, startPoint y: 42, endPoint x: 540, endPoint y: 32, distance: 10.9
click at [535, 42] on div "**********" at bounding box center [415, 64] width 811 height 63
click at [521, 110] on div "Show ** ** ** *** entries Search:" at bounding box center [617, 95] width 1235 height 124
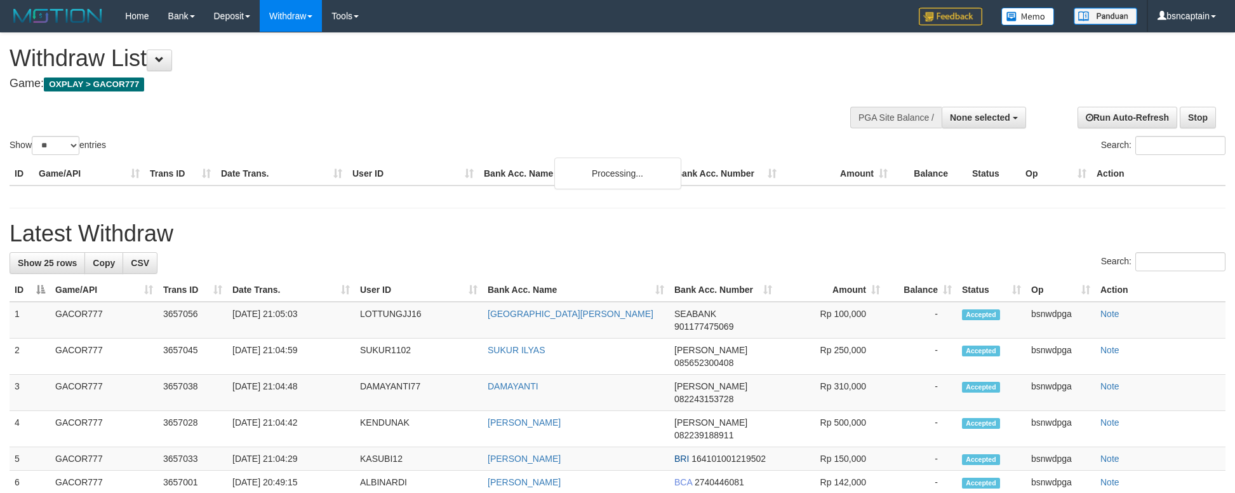
select select
select select "**"
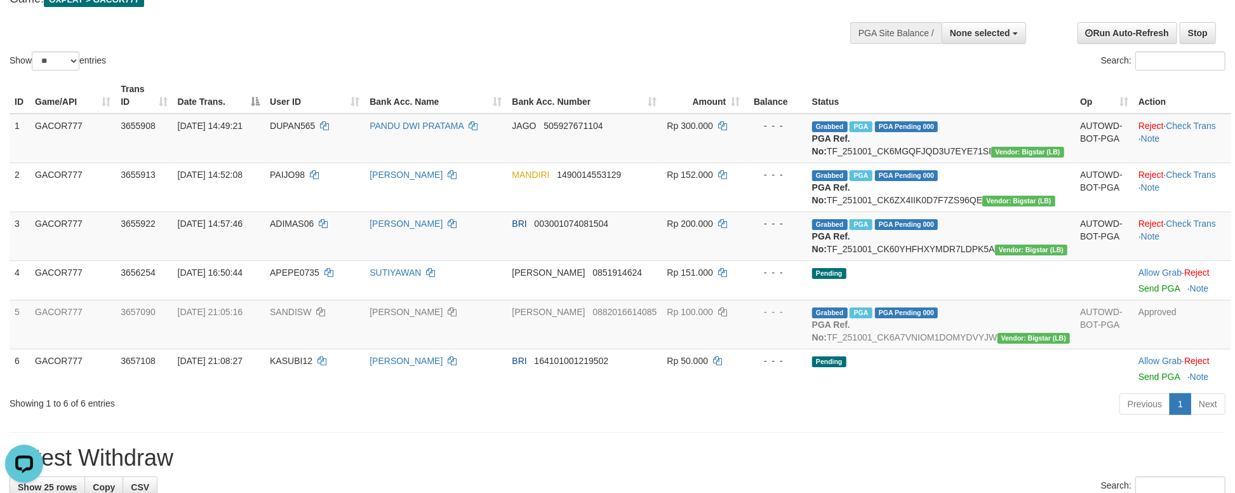
click at [490, 33] on div "Show ** ** ** *** entries Search:" at bounding box center [617, 11] width 1235 height 124
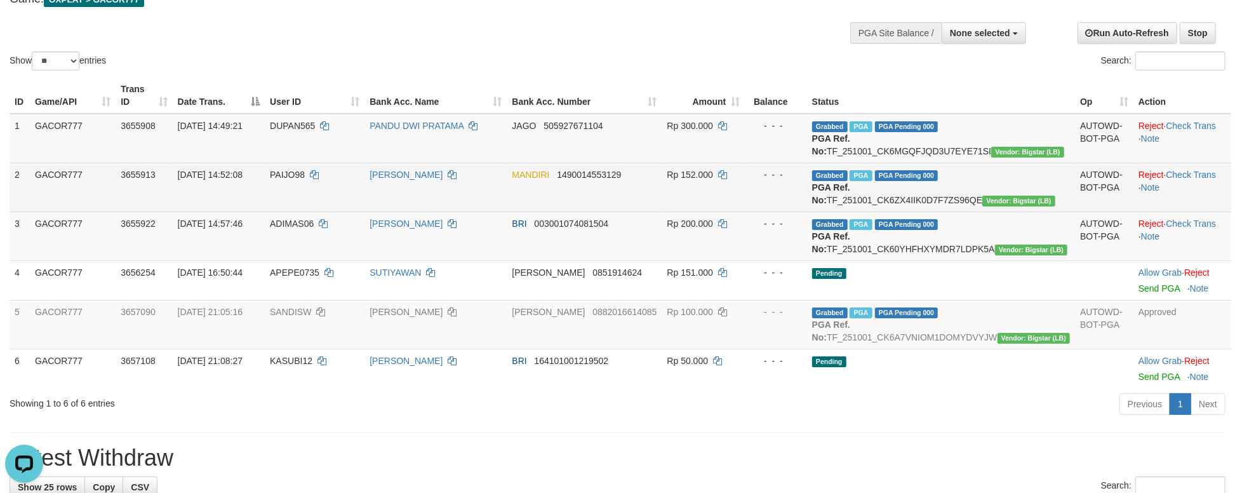
click at [480, 189] on td "[PERSON_NAME]" at bounding box center [435, 187] width 142 height 49
